Goal: Task Accomplishment & Management: Use online tool/utility

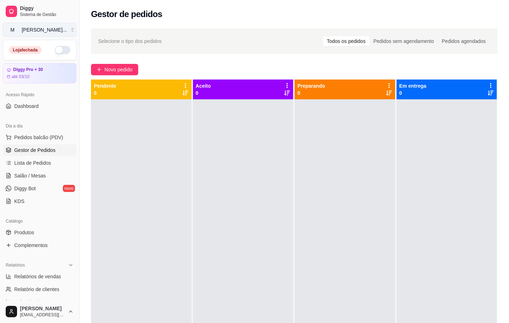
click at [42, 29] on div "[PERSON_NAME] ..." at bounding box center [44, 29] width 45 height 7
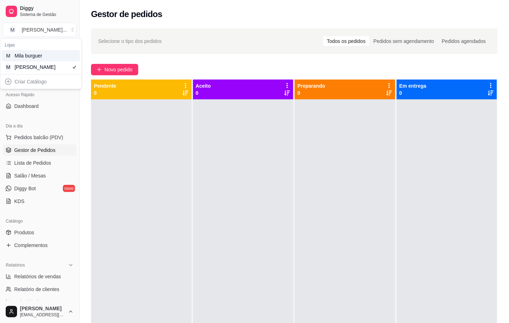
click at [59, 59] on div "M Mila burguer" at bounding box center [41, 55] width 78 height 11
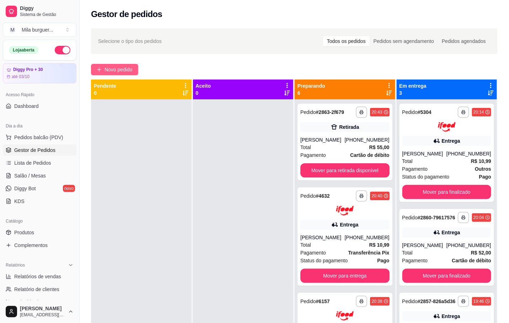
click at [131, 66] on span "Novo pedido" at bounding box center [118, 70] width 28 height 8
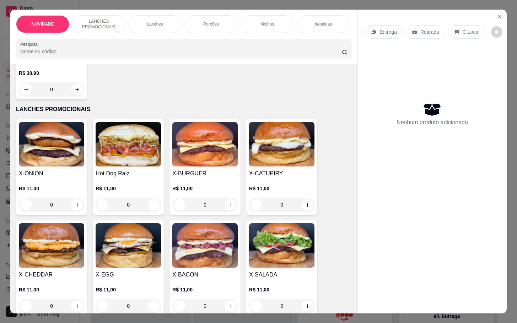
scroll to position [160, 0]
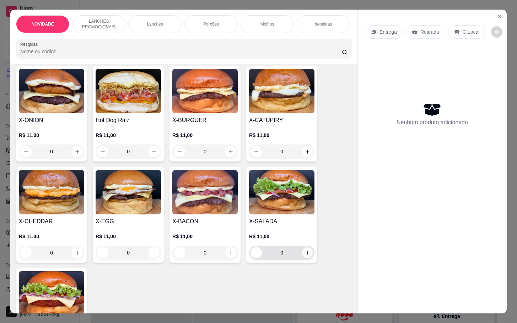
click at [308, 257] on button "increase-product-quantity" at bounding box center [307, 253] width 11 height 11
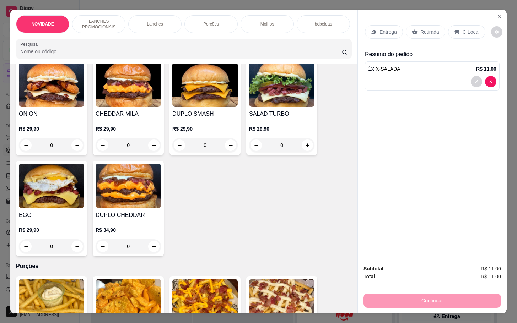
scroll to position [693, 0]
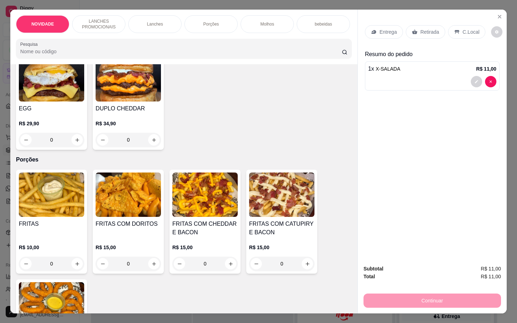
click at [222, 271] on div "0" at bounding box center [204, 264] width 65 height 14
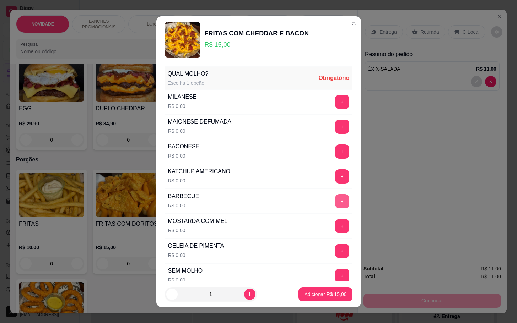
click at [335, 204] on button "+" at bounding box center [342, 201] width 14 height 14
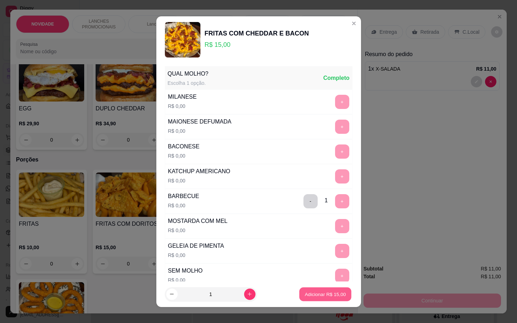
click at [326, 291] on p "Adicionar R$ 15,00" at bounding box center [325, 294] width 41 height 7
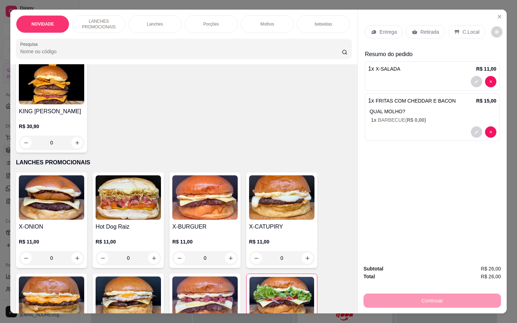
scroll to position [160, 0]
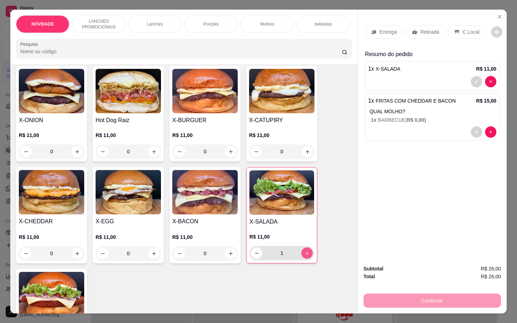
click at [306, 254] on button "increase-product-quantity" at bounding box center [306, 253] width 11 height 11
type input "2"
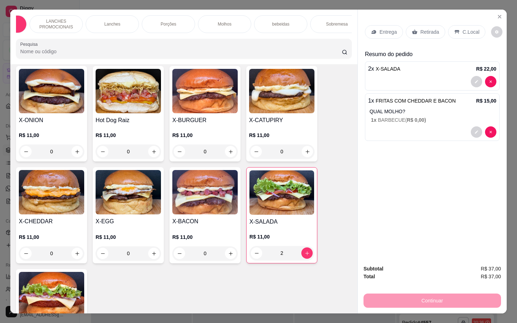
scroll to position [0, 64]
click at [305, 22] on p "Sobremesa" at bounding box center [316, 24] width 22 height 6
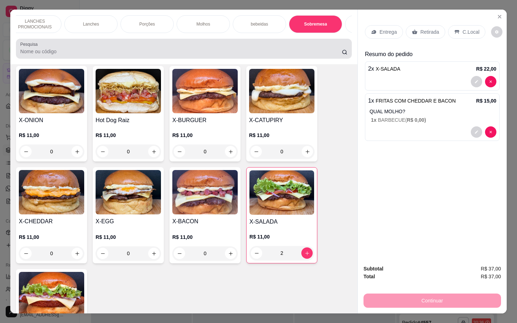
scroll to position [17, 0]
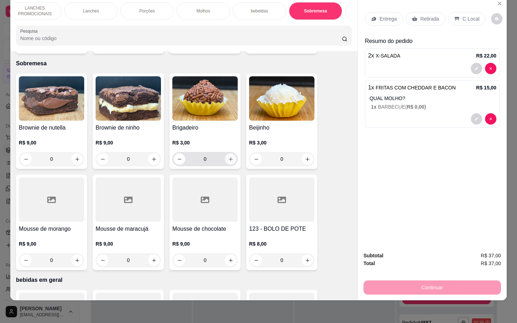
click at [229, 157] on icon "increase-product-quantity" at bounding box center [230, 159] width 5 height 5
type input "1"
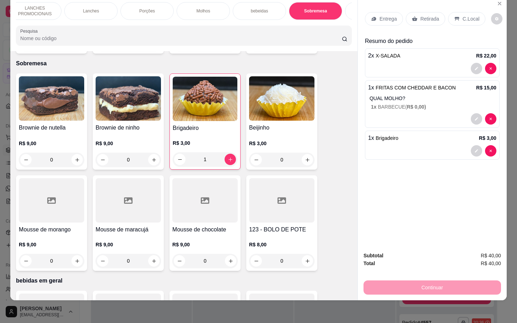
click at [420, 15] on p "Retirada" at bounding box center [429, 18] width 19 height 7
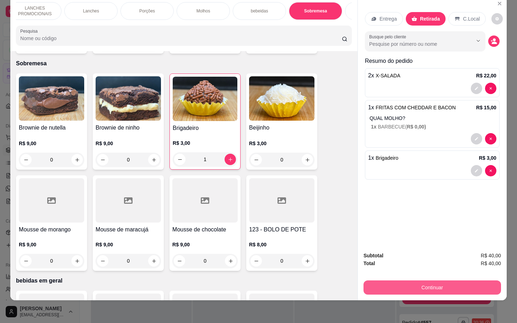
click at [403, 281] on button "Continuar" at bounding box center [433, 288] width 138 height 14
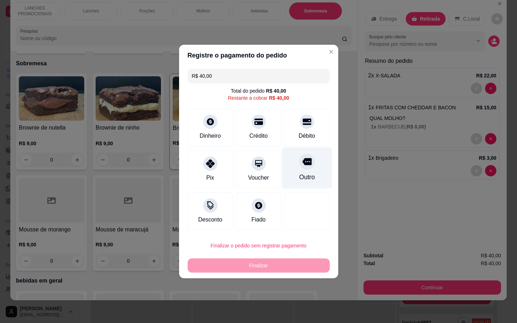
click at [304, 165] on icon at bounding box center [306, 162] width 9 height 7
type input "R$ 0,00"
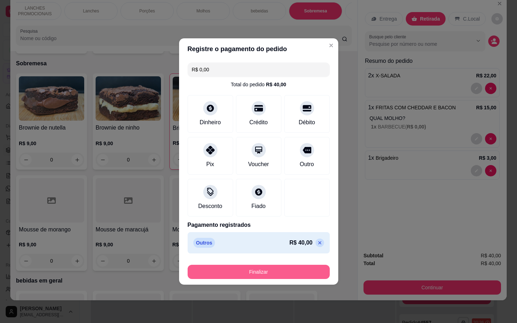
click at [286, 270] on button "Finalizar" at bounding box center [259, 272] width 142 height 14
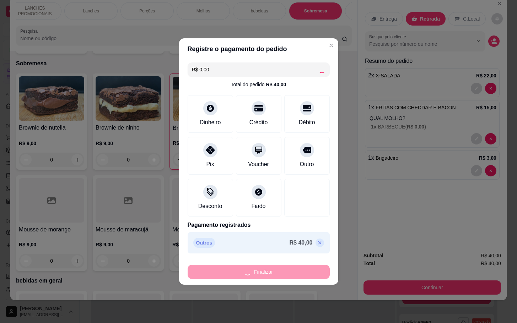
type input "0"
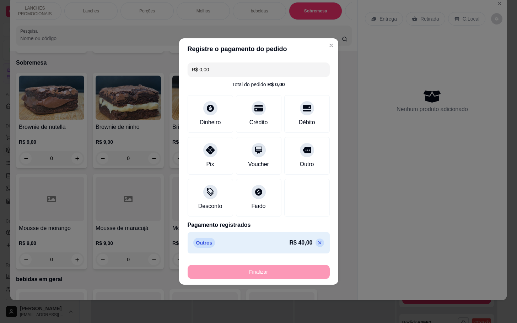
type input "-R$ 40,00"
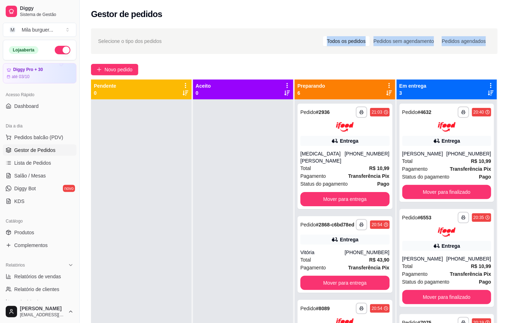
drag, startPoint x: 211, startPoint y: 60, endPoint x: 224, endPoint y: 64, distance: 13.8
click at [215, 62] on div "**********" at bounding box center [294, 217] width 429 height 387
click at [39, 146] on link "Gestor de Pedidos" at bounding box center [40, 150] width 74 height 11
click at [114, 73] on span "Novo pedido" at bounding box center [118, 70] width 28 height 8
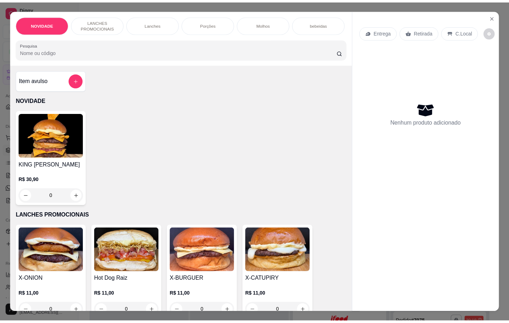
scroll to position [107, 0]
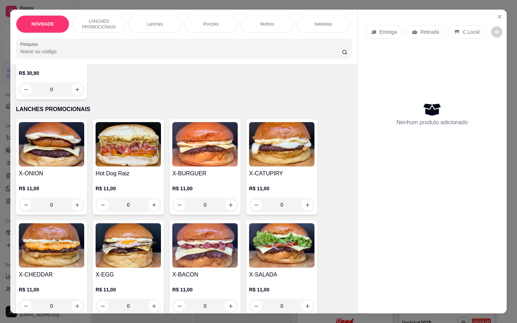
click at [154, 207] on div "R$ 11,00 0" at bounding box center [128, 198] width 65 height 27
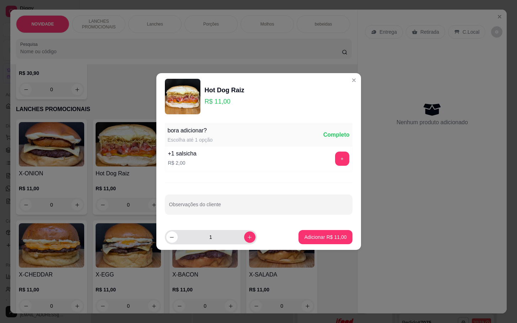
click at [249, 234] on div "1" at bounding box center [210, 237] width 89 height 14
type input "2"
click at [324, 238] on p "Adicionar R$ 22,00" at bounding box center [325, 237] width 41 height 7
type input "2"
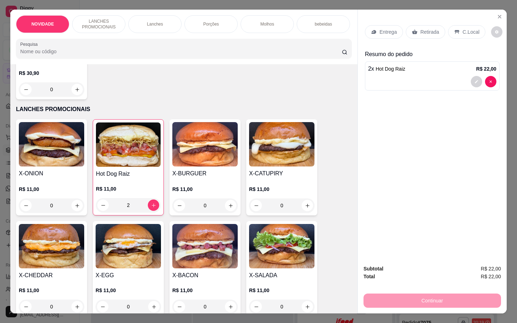
click at [430, 29] on p "Retirada" at bounding box center [429, 31] width 19 height 7
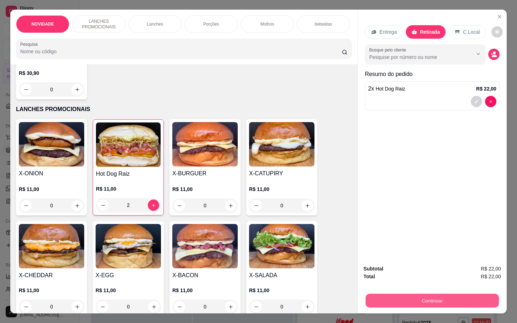
click at [416, 294] on button "Continuar" at bounding box center [432, 301] width 133 height 14
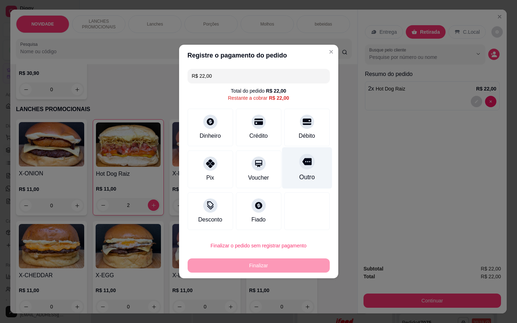
click at [304, 160] on icon at bounding box center [306, 162] width 9 height 7
type input "R$ 0,00"
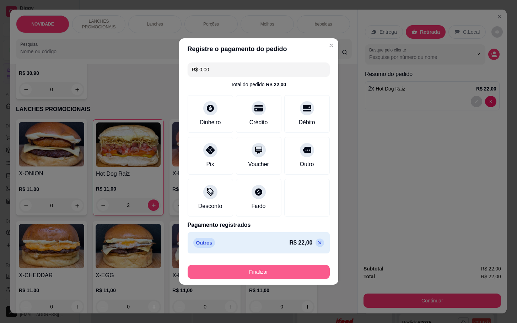
click at [279, 274] on button "Finalizar" at bounding box center [259, 272] width 142 height 14
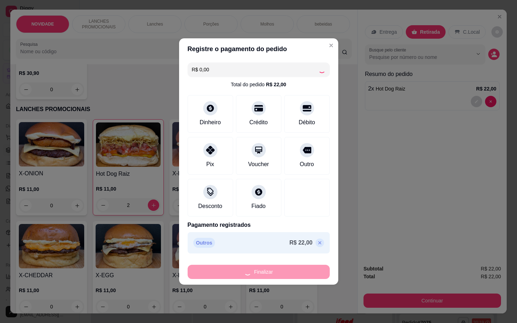
type input "0"
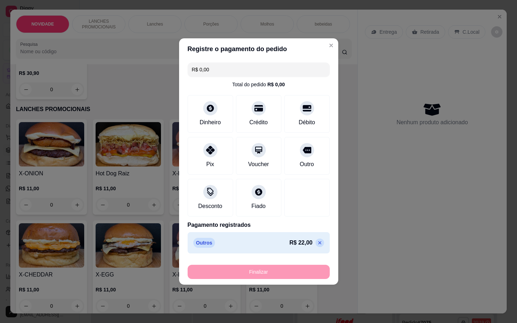
type input "-R$ 22,00"
